Goal: Task Accomplishment & Management: Manage account settings

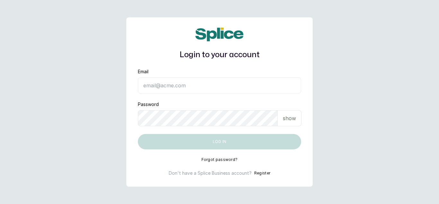
click at [187, 84] on input "Email" at bounding box center [219, 85] width 163 height 16
drag, startPoint x: 154, startPoint y: 87, endPoint x: 140, endPoint y: 86, distance: 13.8
click at [140, 86] on input "[EMAIL_ADDRESS][DOMAIN_NAME]" at bounding box center [219, 85] width 163 height 16
type input "tools@tresseslagos.com"
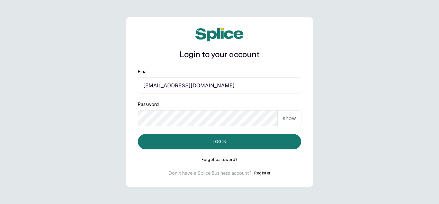
click at [292, 118] on p "show" at bounding box center [289, 118] width 13 height 8
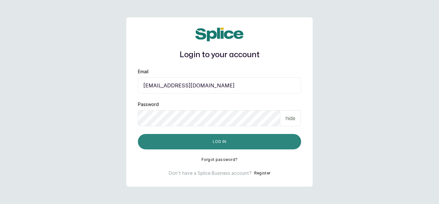
drag, startPoint x: 233, startPoint y: 139, endPoint x: 253, endPoint y: 140, distance: 20.2
click at [233, 139] on button "Log in" at bounding box center [219, 141] width 163 height 15
click at [219, 140] on button "Log in" at bounding box center [219, 141] width 163 height 15
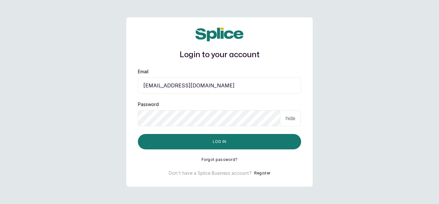
click at [221, 159] on button "Forgot password?" at bounding box center [219, 159] width 36 height 5
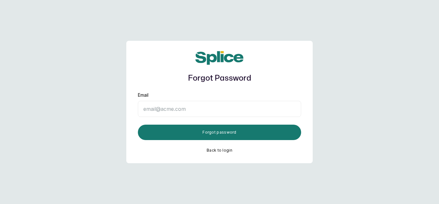
click at [171, 110] on input "Email" at bounding box center [219, 109] width 163 height 16
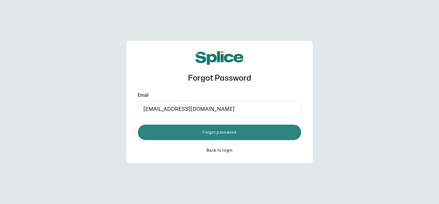
click at [226, 131] on button "Forgot password" at bounding box center [219, 132] width 163 height 15
click at [225, 131] on button "Forgot password" at bounding box center [219, 132] width 163 height 15
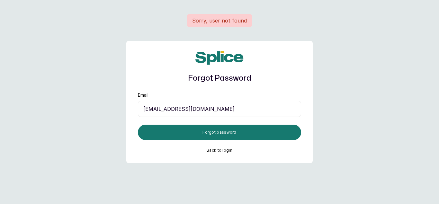
drag, startPoint x: 155, startPoint y: 105, endPoint x: 141, endPoint y: 115, distance: 16.8
click at [141, 115] on input "tools@tresseslagos.com" at bounding box center [219, 109] width 163 height 16
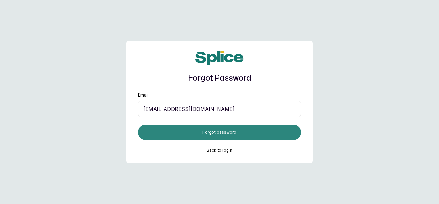
type input "[EMAIL_ADDRESS][DOMAIN_NAME]"
click at [193, 132] on button "Forgot password" at bounding box center [219, 132] width 163 height 15
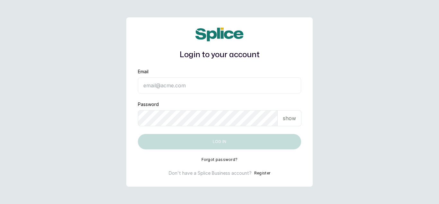
click at [165, 84] on input "Email" at bounding box center [219, 85] width 163 height 16
type input "[EMAIL_ADDRESS][DOMAIN_NAME]"
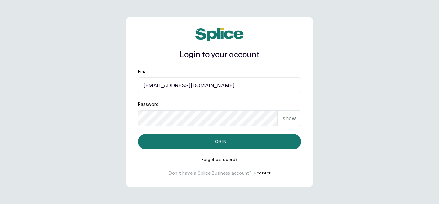
click at [293, 118] on p "show" at bounding box center [289, 118] width 13 height 8
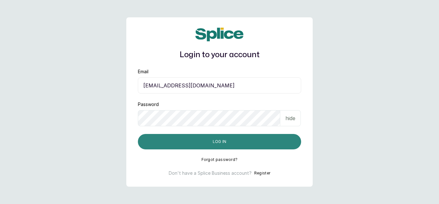
click at [240, 136] on button "Log in" at bounding box center [219, 141] width 163 height 15
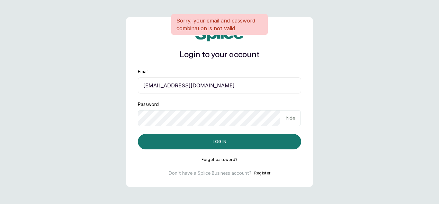
click at [213, 159] on button "Forgot password?" at bounding box center [219, 159] width 36 height 5
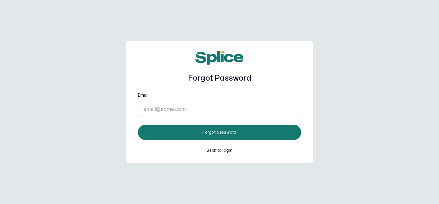
click at [188, 105] on input "Email" at bounding box center [219, 109] width 163 height 16
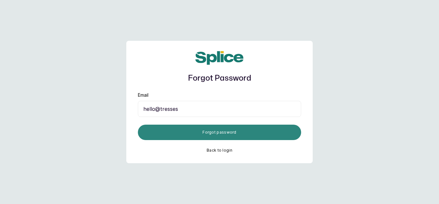
click at [233, 130] on button "Forgot password" at bounding box center [219, 132] width 163 height 15
type input "[EMAIL_ADDRESS][DOMAIN_NAME]"
click at [210, 126] on button "Forgot password" at bounding box center [219, 132] width 163 height 15
